Goal: Find specific page/section: Find specific page/section

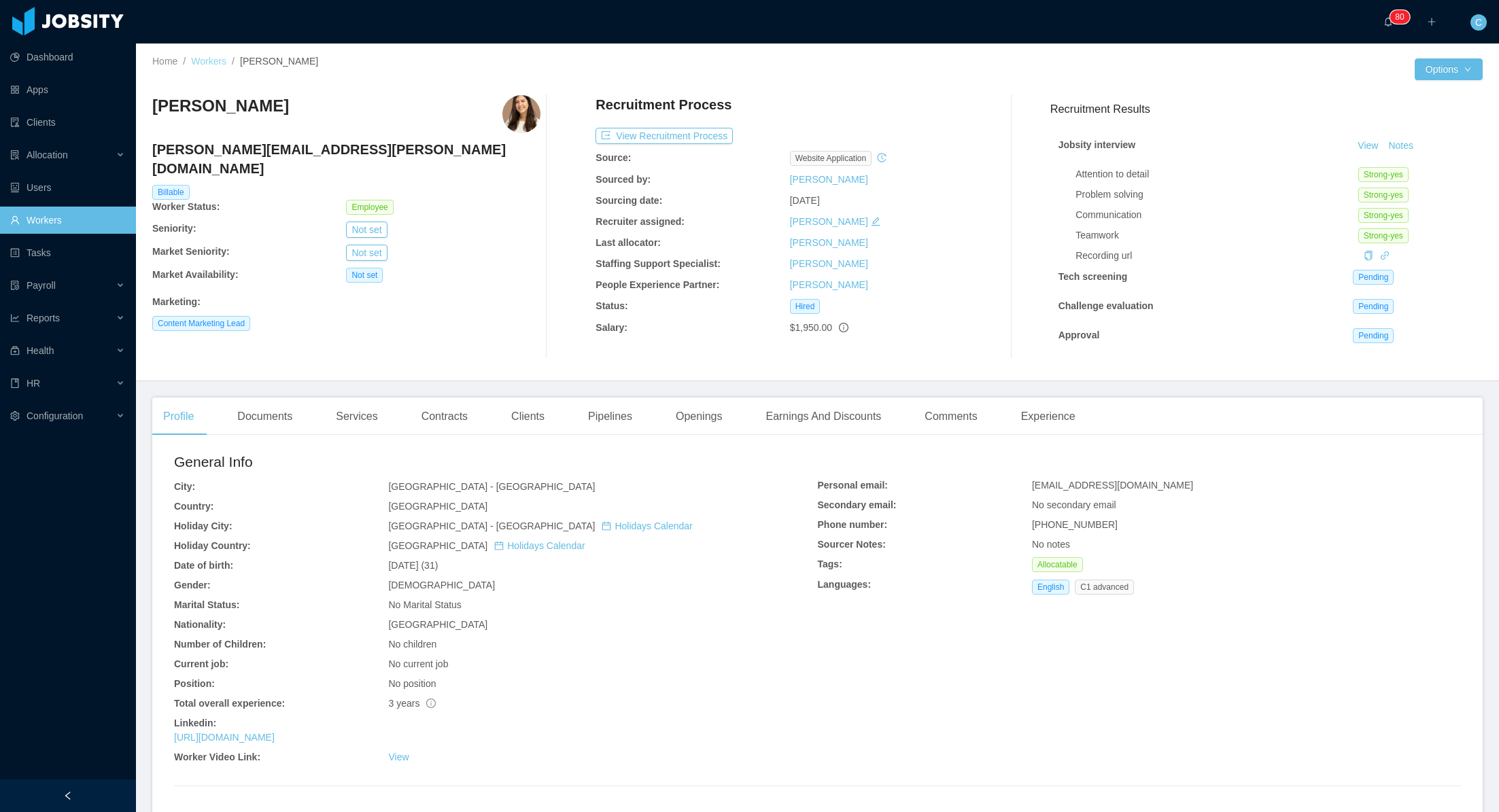
click at [215, 59] on link "Workers" at bounding box center [208, 61] width 35 height 11
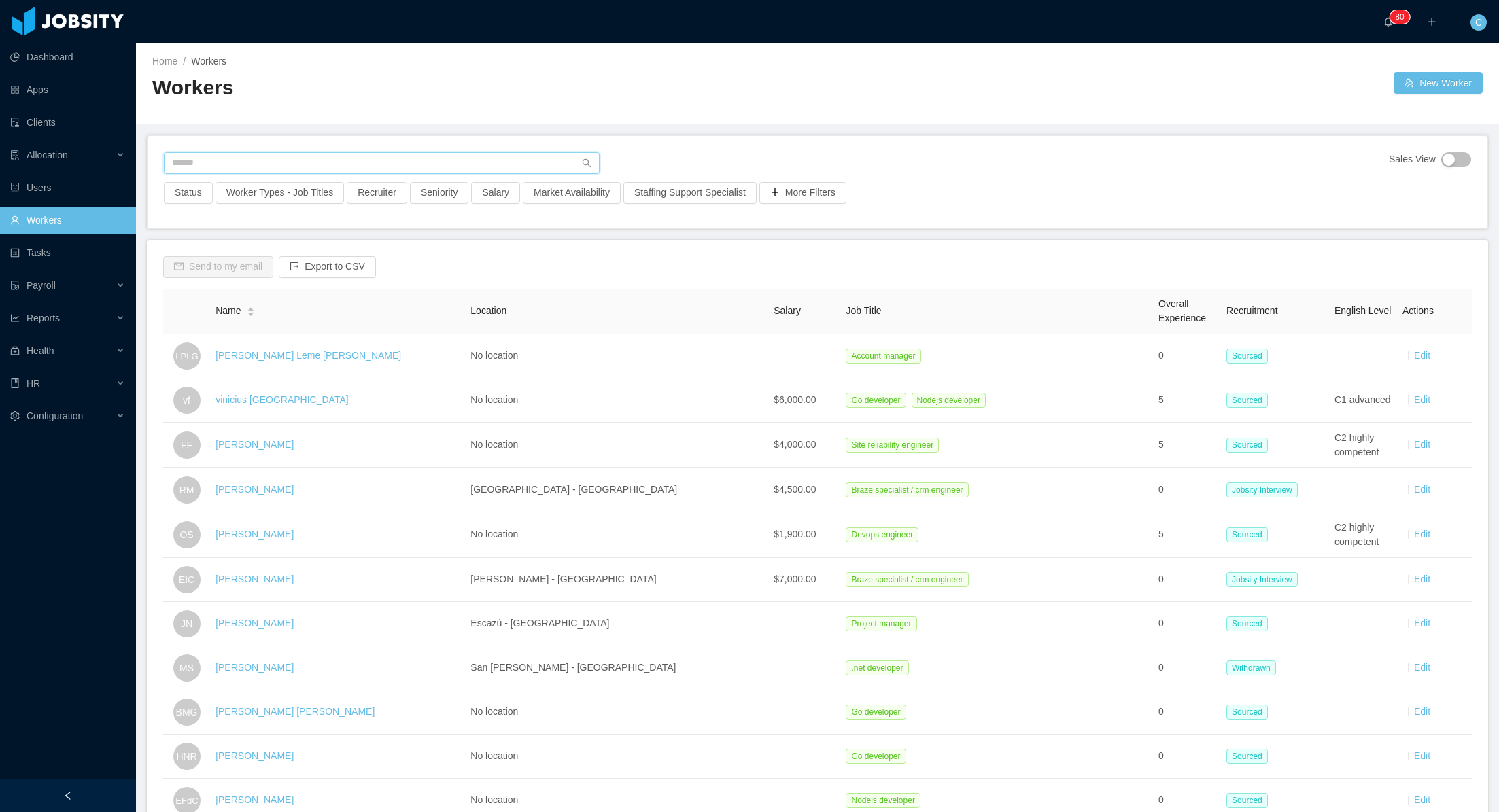
click at [232, 153] on input "text" at bounding box center [382, 162] width 436 height 22
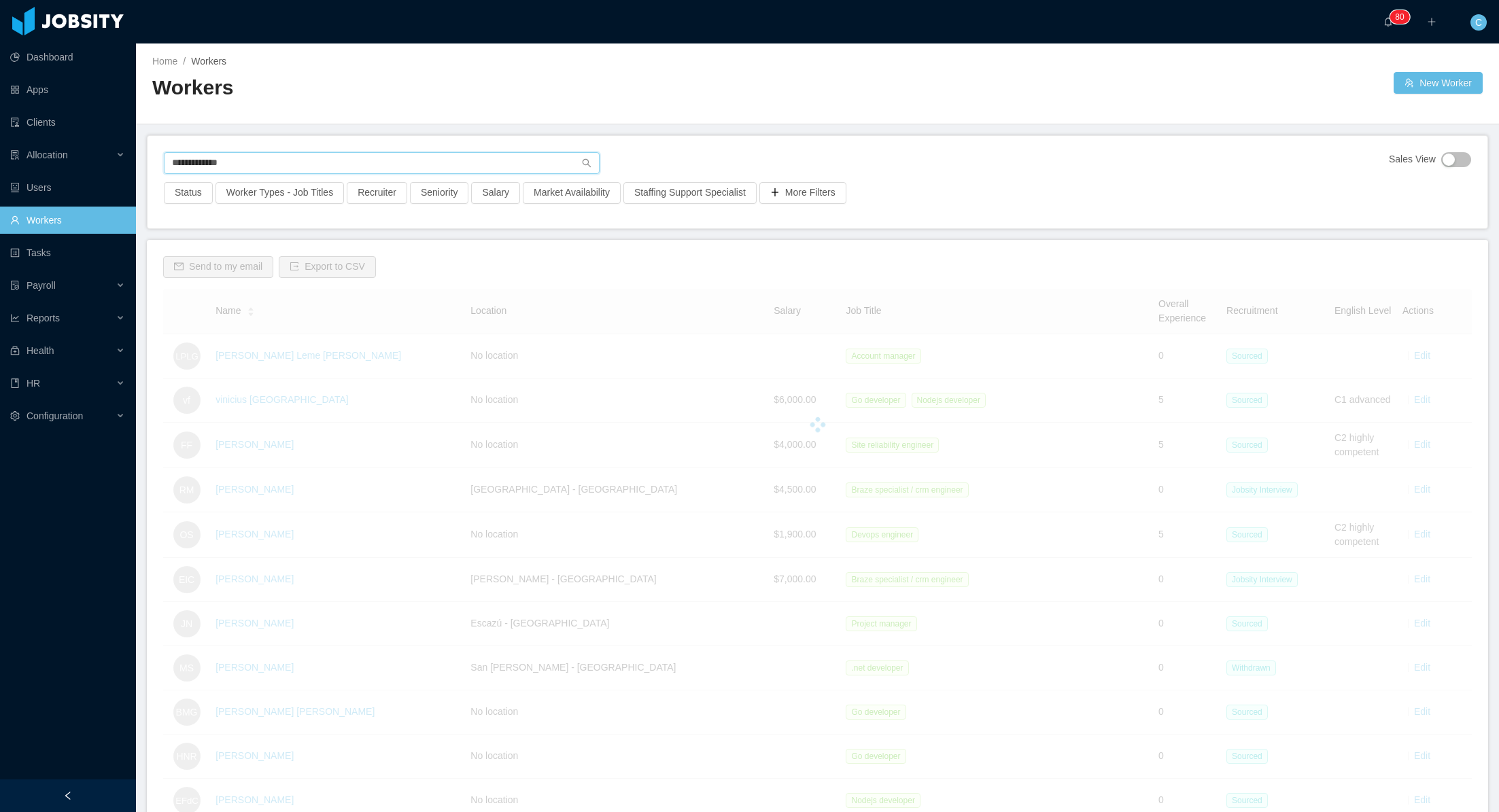
type input "**********"
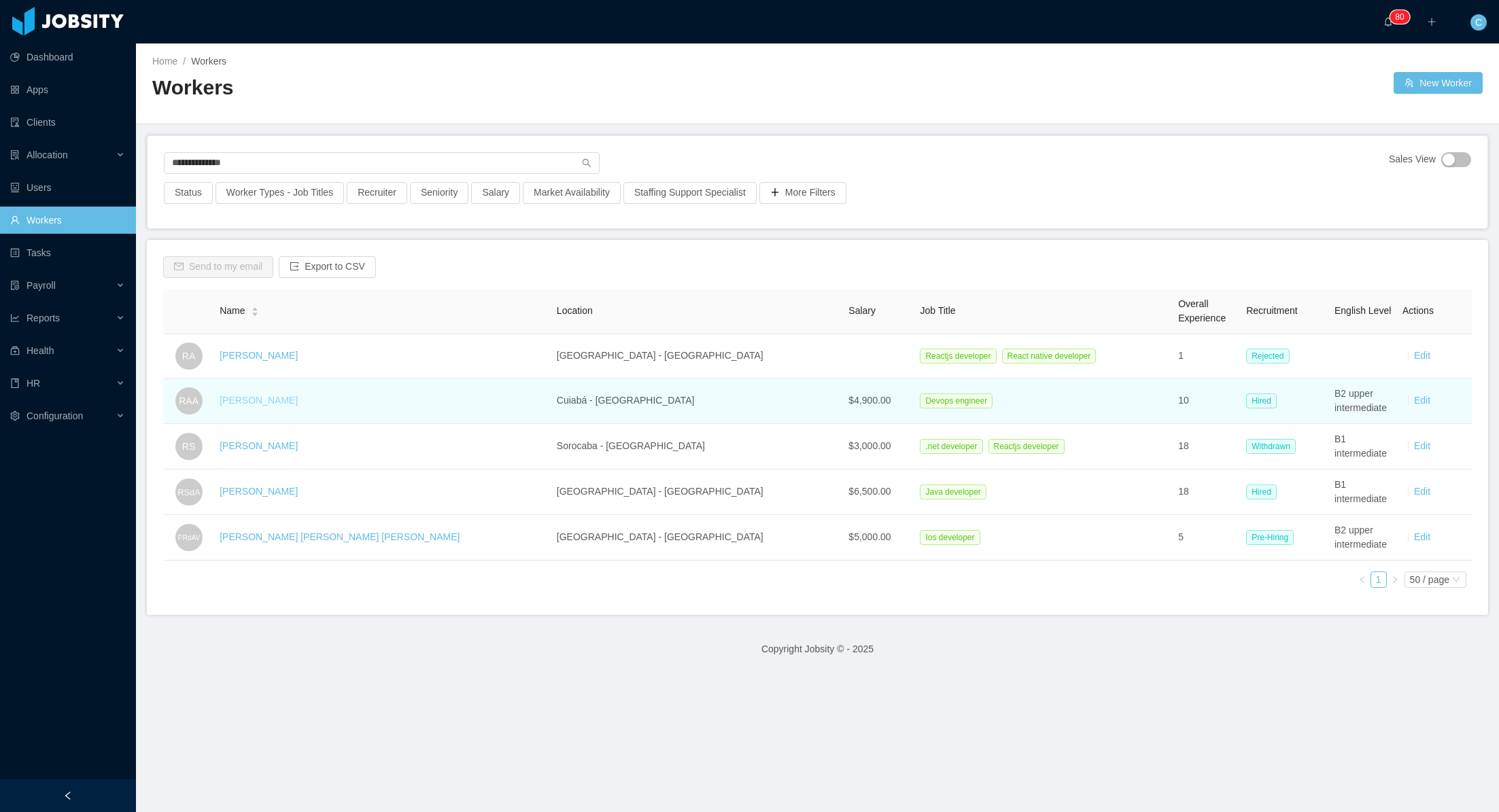
click at [287, 398] on link "[PERSON_NAME]" at bounding box center [259, 400] width 79 height 11
